Goal: Information Seeking & Learning: Learn about a topic

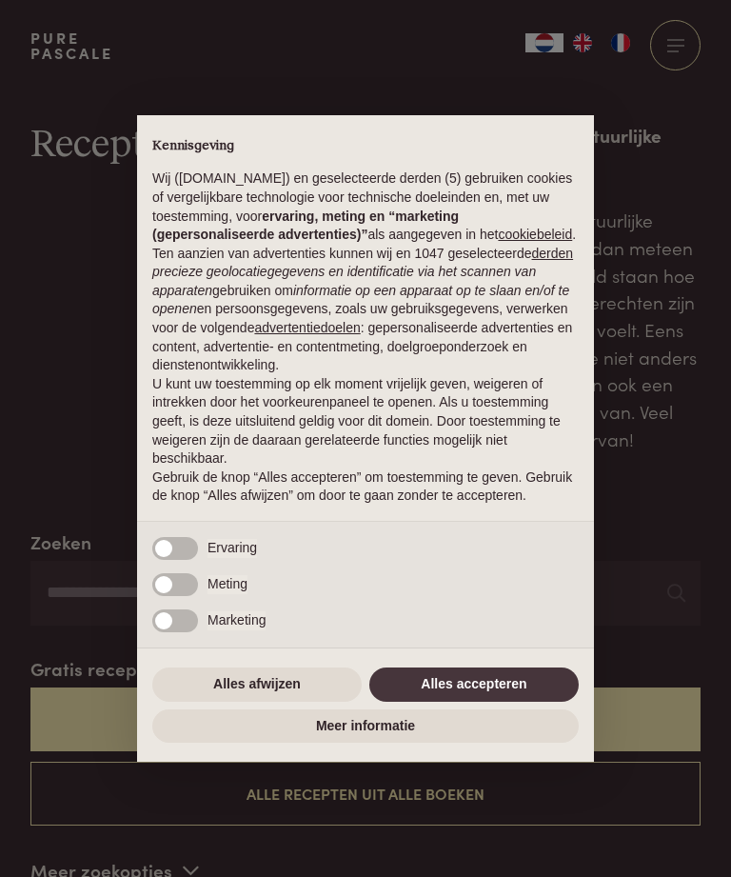
click at [455, 701] on button "Alles accepteren" at bounding box center [475, 685] width 210 height 34
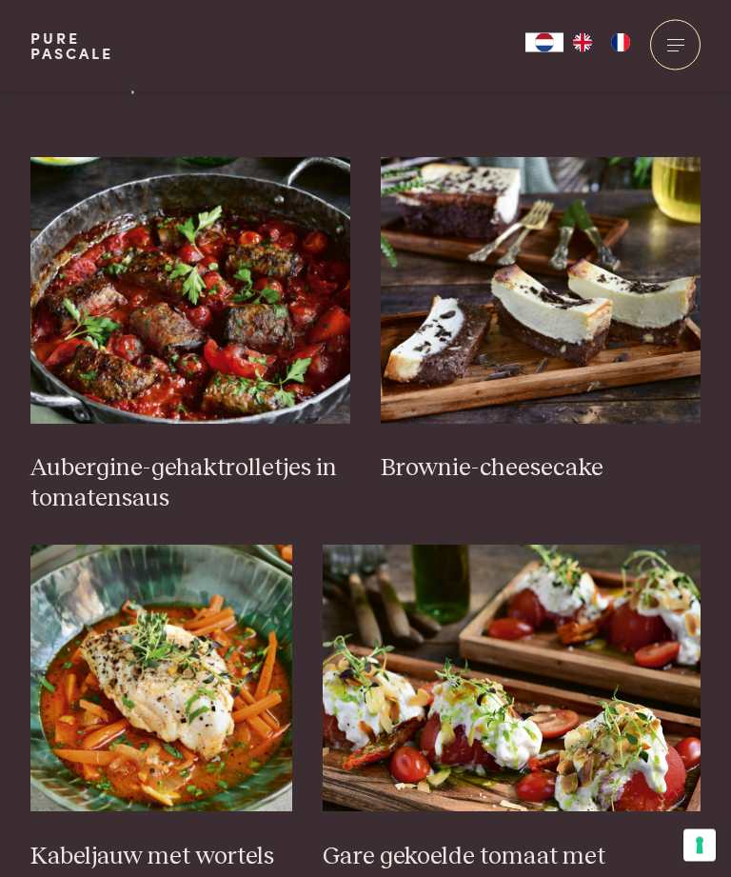
scroll to position [789, 0]
click at [155, 471] on h3 "Aubergine-gehaktrolletjes in tomatensaus" at bounding box center [190, 483] width 320 height 61
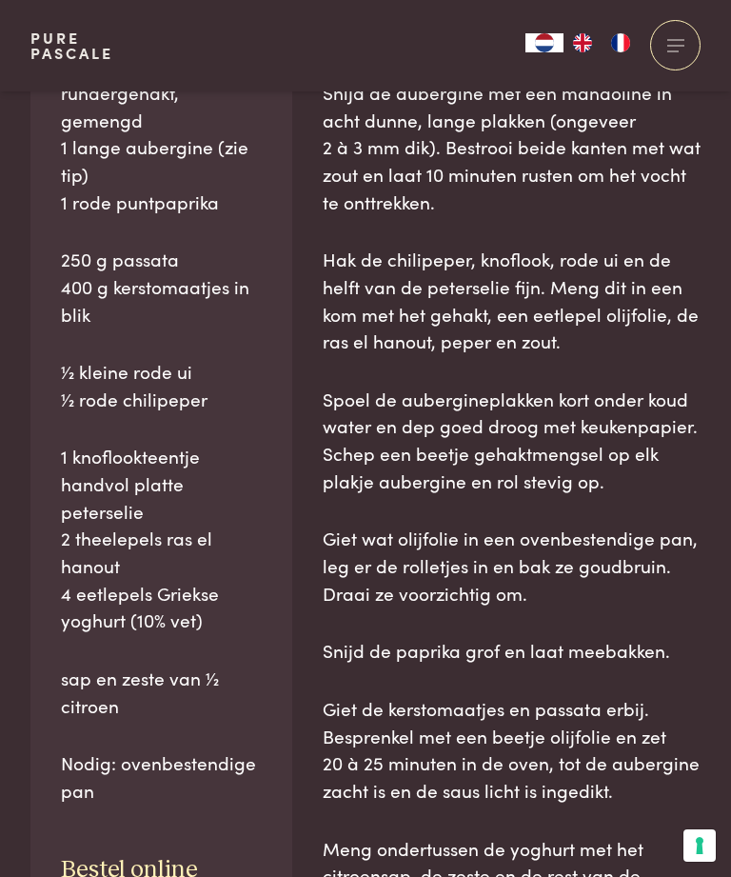
scroll to position [1133, 0]
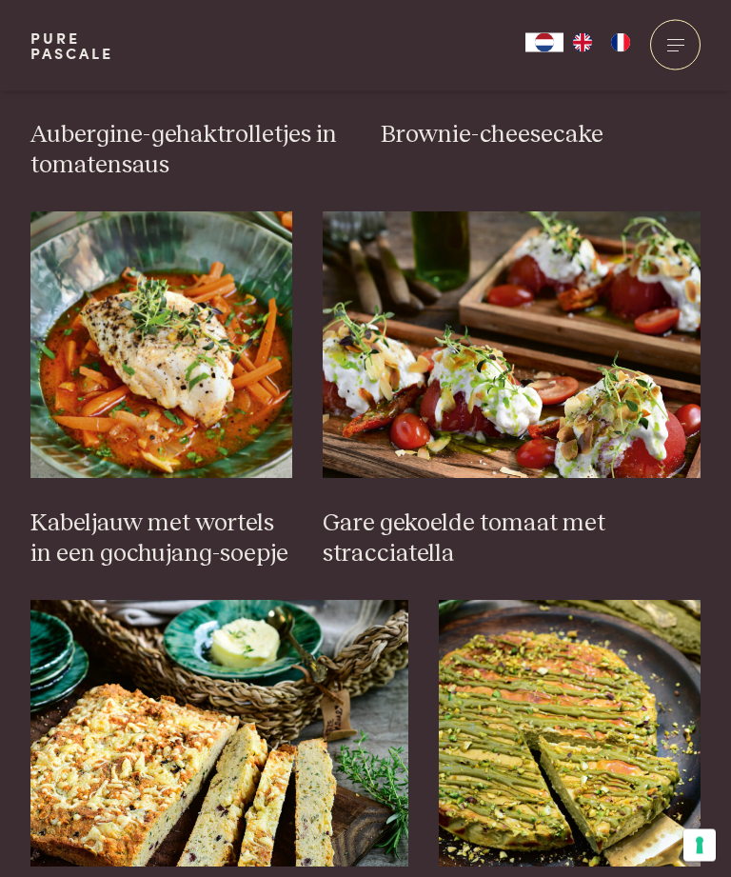
scroll to position [1122, 0]
click at [168, 347] on img at bounding box center [161, 344] width 262 height 267
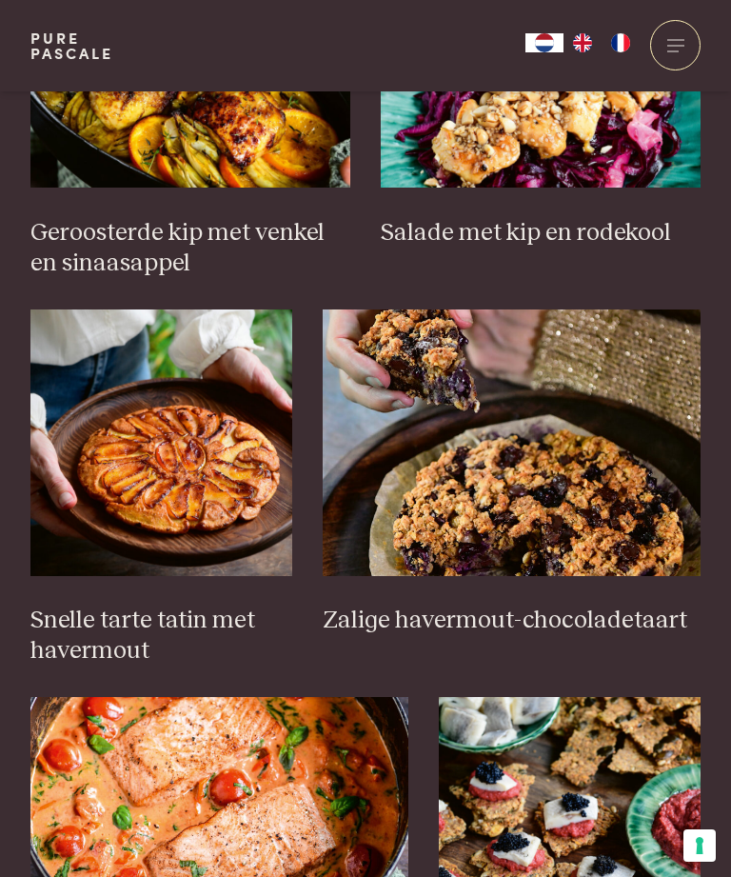
scroll to position [2173, 0]
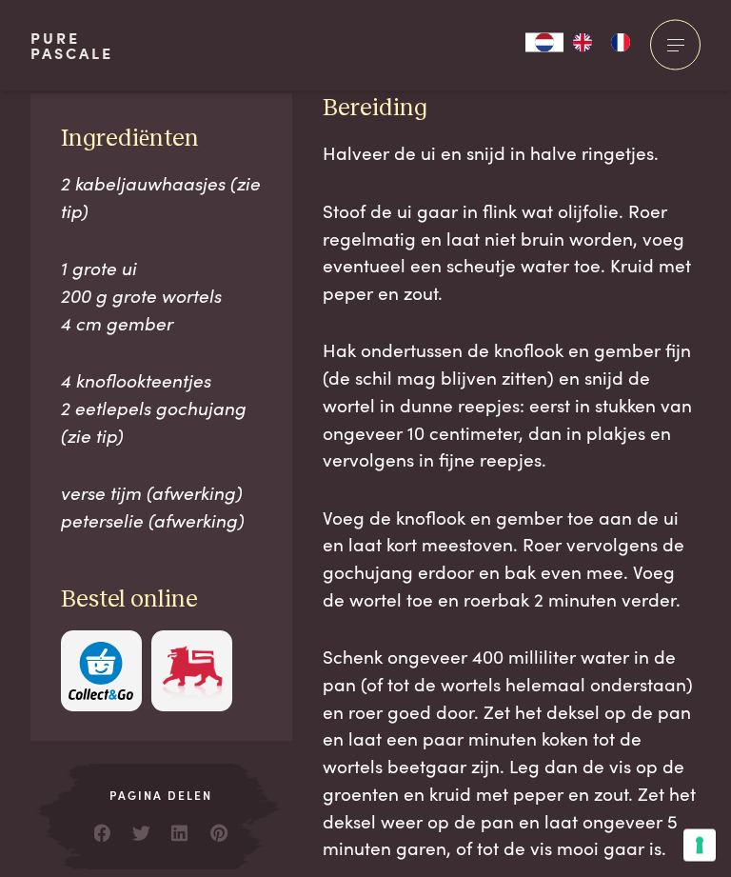
scroll to position [1030, 0]
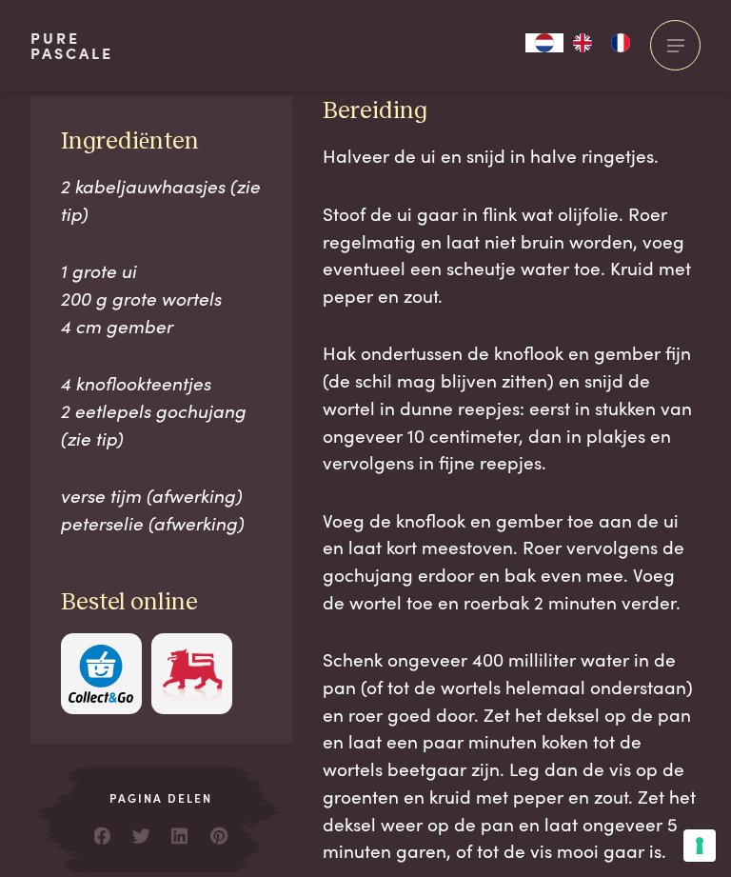
click at [96, 434] on span "2 eetlepels gochujang (zie tip)" at bounding box center [154, 423] width 186 height 53
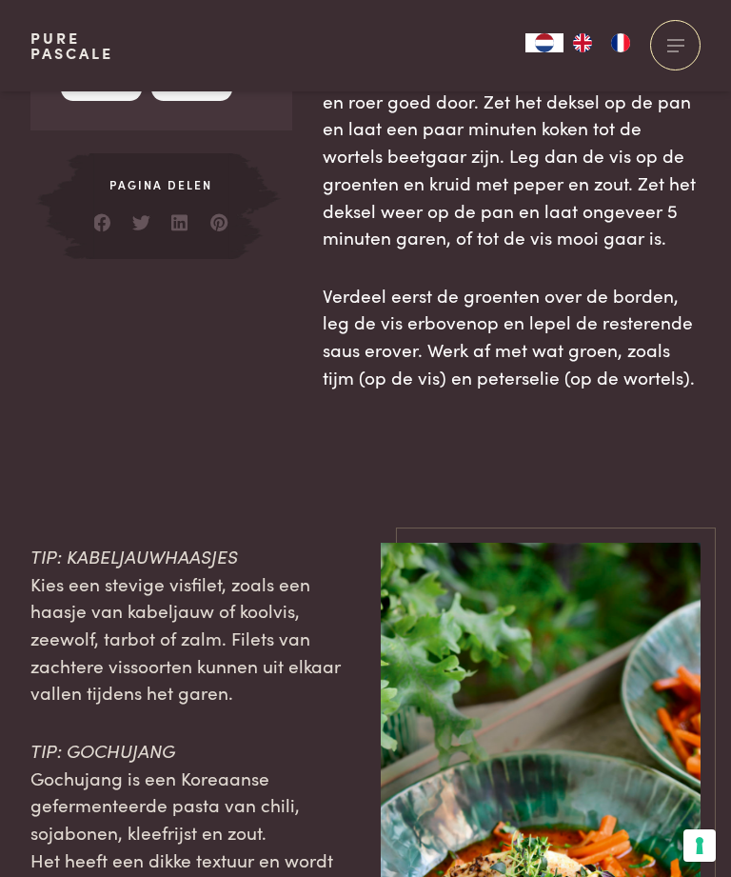
scroll to position [1635, 0]
